Goal: Task Accomplishment & Management: Manage account settings

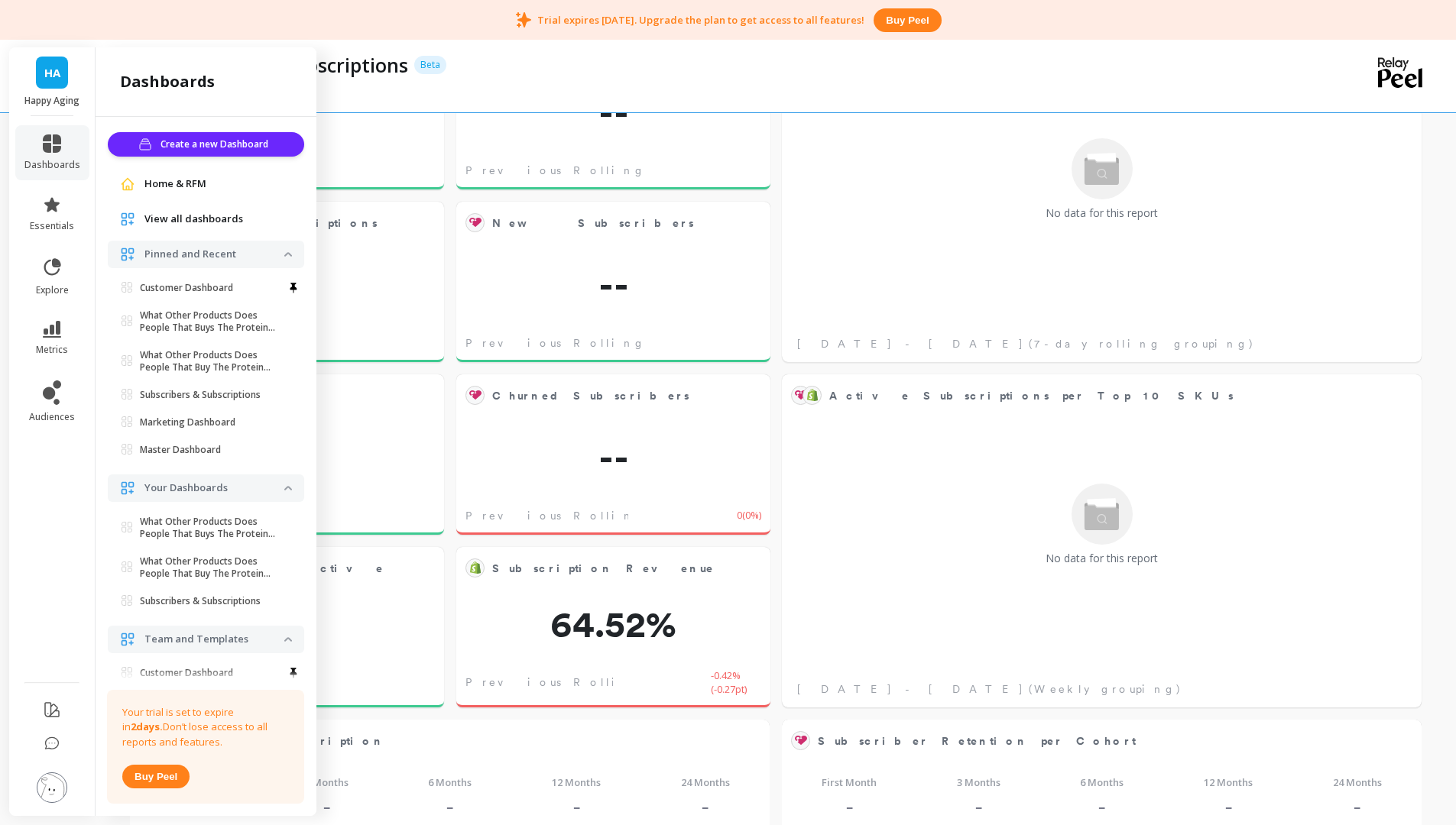
click at [755, 83] on div at bounding box center [713, 85] width 1171 height 15
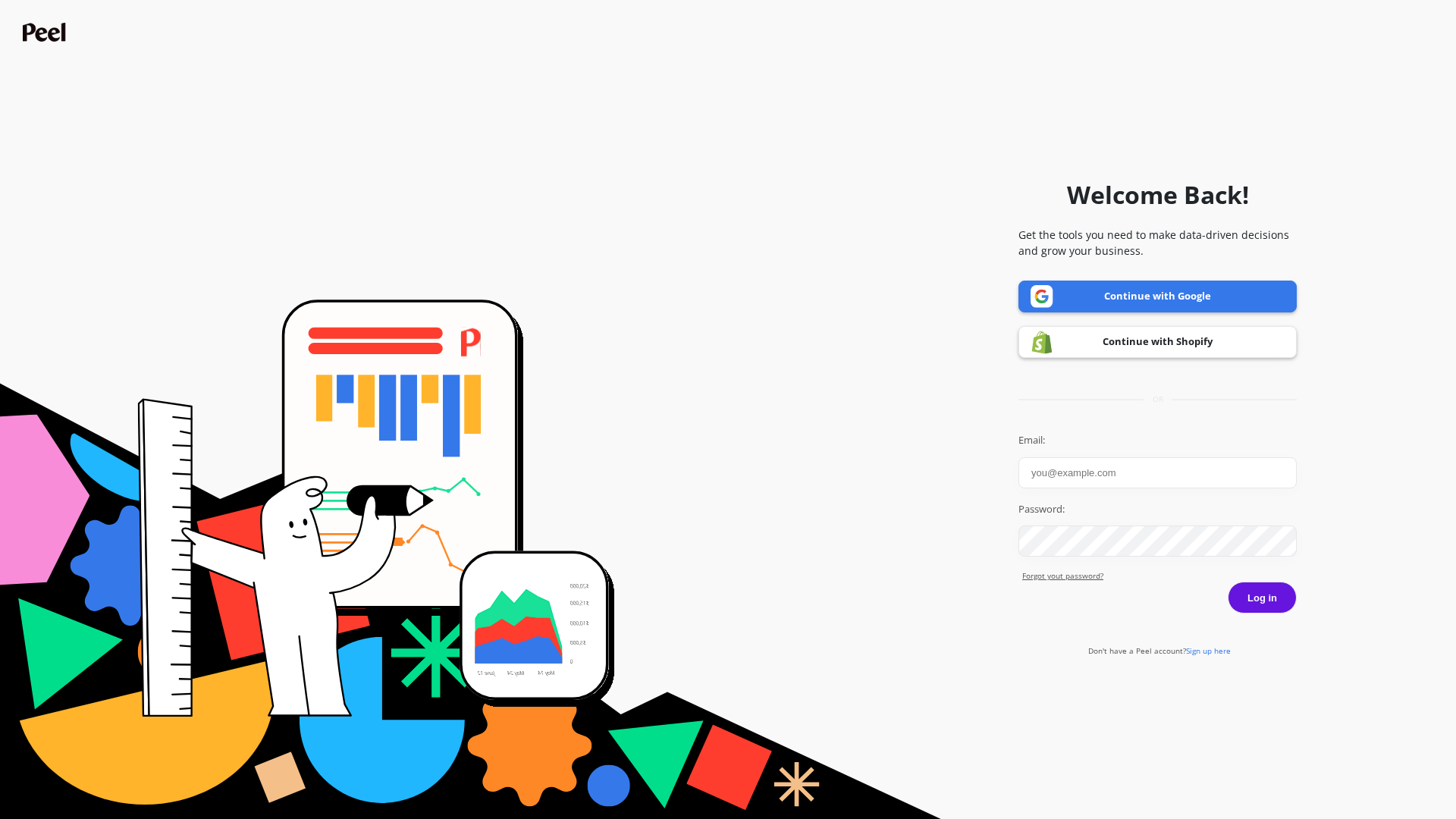
click at [1069, 293] on link "Continue with Google" at bounding box center [1158, 297] width 278 height 32
